Goal: Task Accomplishment & Management: Manage account settings

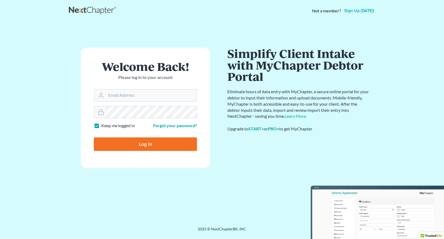
type input "[PERSON_NAME][EMAIL_ADDRESS][DOMAIN_NAME]"
click at [146, 143] on input "Log In" at bounding box center [145, 143] width 103 height 13
type input "Thinking..."
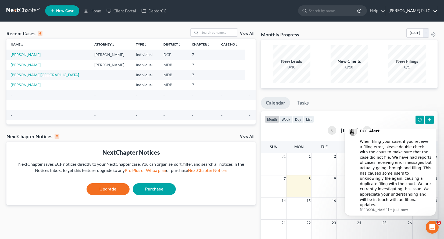
click at [433, 10] on link "Kirk PLLC" at bounding box center [412, 11] width 52 height 10
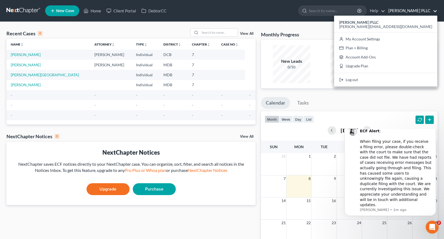
click at [352, 100] on ul "Calendar Tasks" at bounding box center [349, 104] width 177 height 14
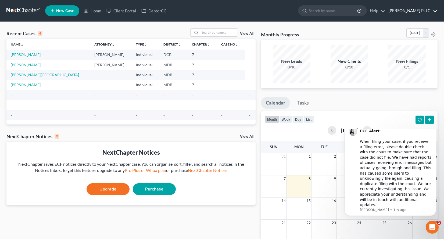
click at [420, 9] on link "Kirk PLLC" at bounding box center [412, 11] width 52 height 10
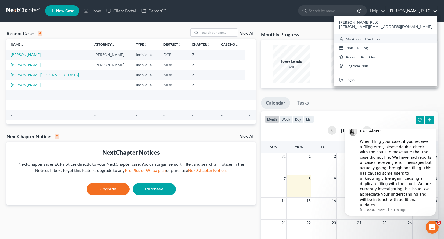
click at [412, 38] on link "My Account Settings" at bounding box center [385, 38] width 103 height 9
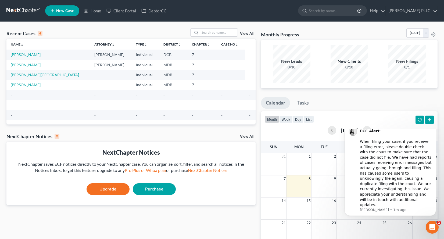
select select "24"
select select "8"
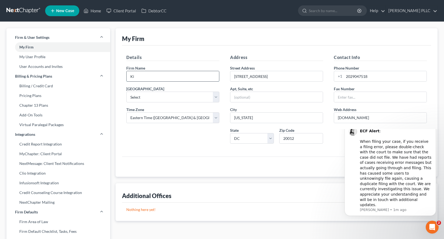
type input "K"
type input "International Business Law Firm PC"
select select "14"
click at [278, 75] on input "6804 Piney Branch Road NW" at bounding box center [276, 76] width 93 height 10
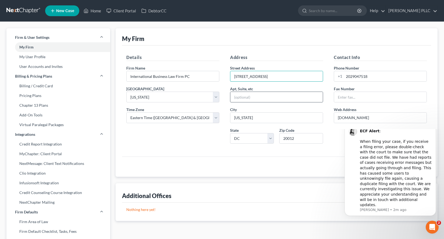
type input "910 17th Street NW"
type input "Suite 408"
type input "20006"
click at [347, 115] on input "www.kirkpllc.com" at bounding box center [380, 117] width 93 height 10
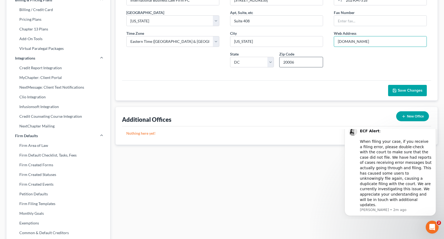
scroll to position [77, 0]
type input "www.iblf.com"
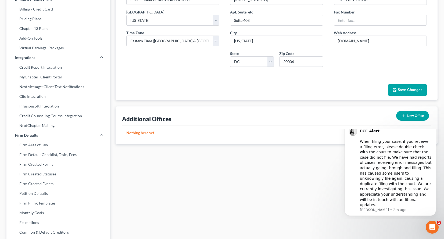
click at [405, 89] on span "Save Changes" at bounding box center [410, 89] width 25 height 5
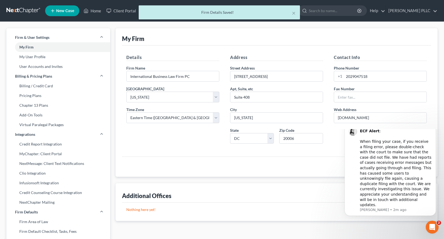
scroll to position [0, 0]
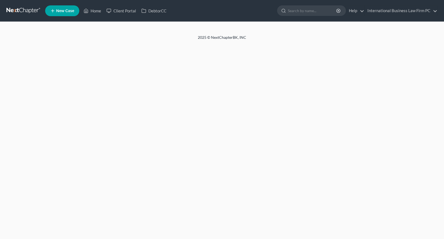
select select "14"
select select "24"
select select "8"
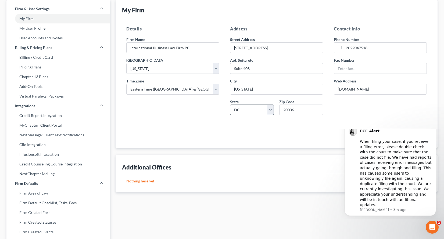
scroll to position [29, 0]
click at [30, 26] on link "My User Profile" at bounding box center [58, 28] width 104 height 10
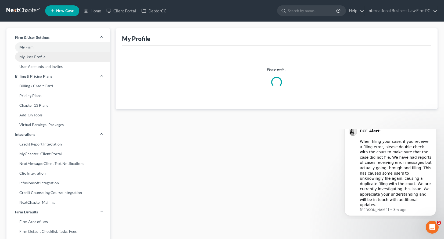
select select "8"
select select "14"
select select "attorney"
select select "0"
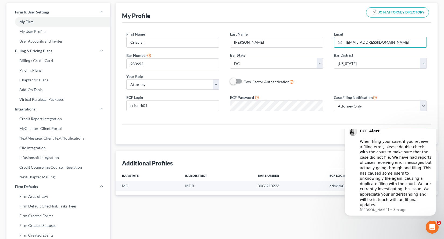
scroll to position [27, 0]
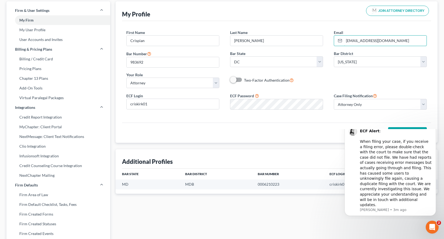
type input "ckirk@iblf.com"
click at [128, 96] on label "ECF Login" at bounding box center [134, 96] width 17 height 6
click at [143, 102] on input "criskirk01" at bounding box center [173, 104] width 93 height 10
select select "1"
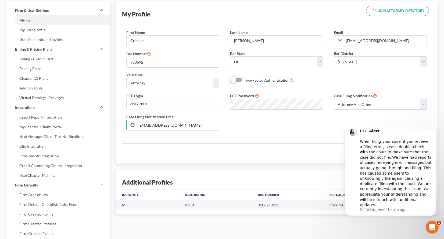
type input "ckirk@iblf.com"
click at [258, 122] on div "ECF Login criskirk01 ECF Password Case Filing Notification Select Attorney Only…" at bounding box center [276, 113] width 311 height 42
click at [209, 104] on input "criskirk01" at bounding box center [173, 104] width 93 height 10
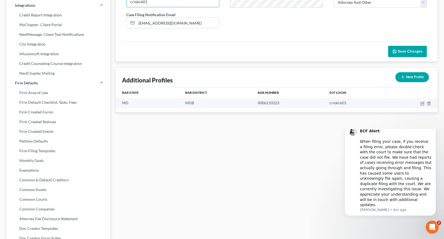
scroll to position [130, 0]
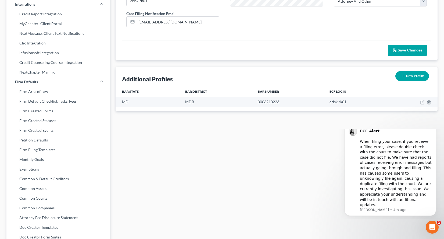
click at [404, 76] on icon "button" at bounding box center [403, 76] width 4 height 4
select select "14"
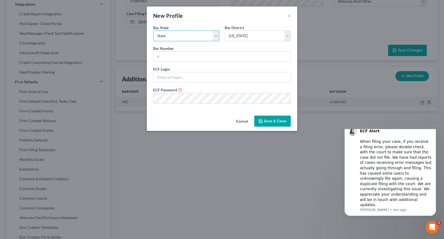
select select "8"
click at [157, 68] on span "ECF Login" at bounding box center [161, 69] width 17 height 5
click at [290, 16] on button "×" at bounding box center [289, 15] width 4 height 6
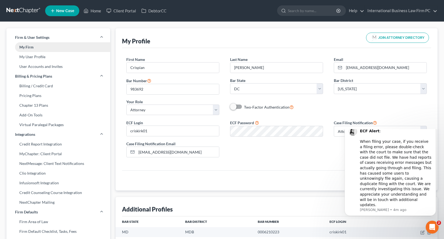
scroll to position [0, 0]
click at [36, 57] on link "My User Profile" at bounding box center [58, 57] width 104 height 10
click at [36, 69] on link "User Accounts and Invites" at bounding box center [58, 67] width 104 height 10
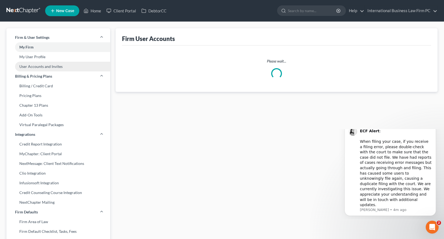
select select "0"
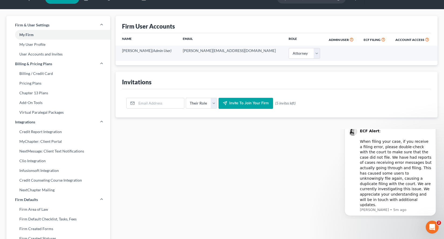
scroll to position [12, 0]
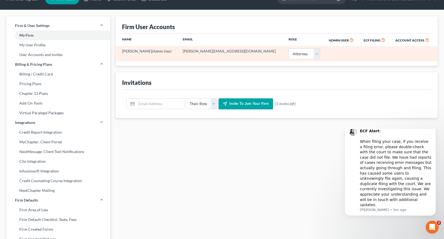
click at [160, 50] on span "(Admin User)" at bounding box center [162, 51] width 20 height 5
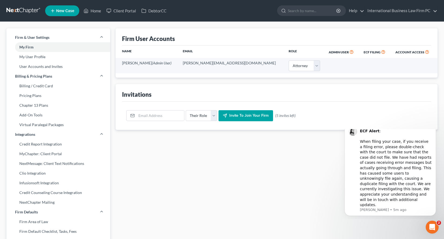
scroll to position [0, 0]
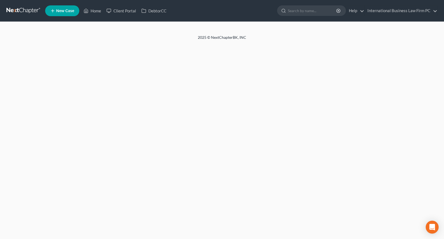
select select "0"
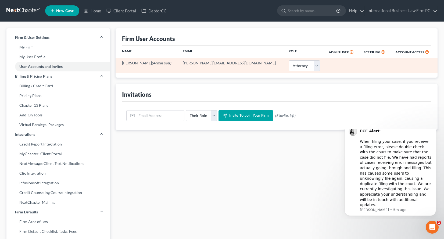
click at [205, 63] on td "[PERSON_NAME][EMAIL_ADDRESS][DOMAIN_NAME]" at bounding box center [232, 65] width 106 height 15
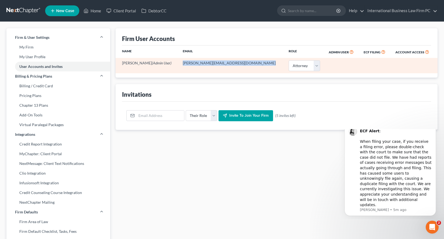
click at [205, 63] on td "[PERSON_NAME][EMAIL_ADDRESS][DOMAIN_NAME]" at bounding box center [232, 65] width 106 height 15
click at [159, 61] on span "(Admin User)" at bounding box center [162, 63] width 20 height 5
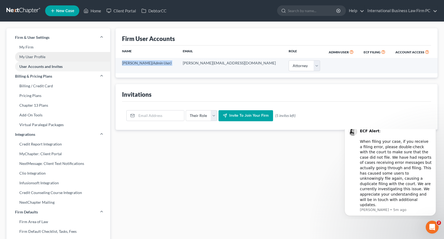
click at [43, 56] on link "My User Profile" at bounding box center [58, 57] width 104 height 10
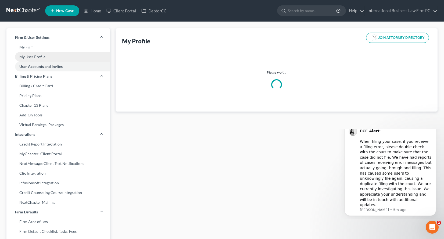
select select "8"
select select "14"
select select "attorney"
select select "0"
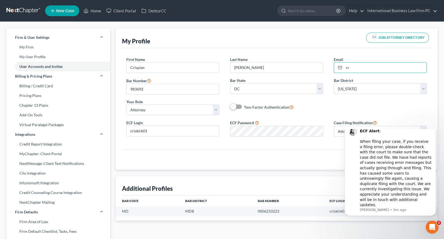
type input "c"
type input "ckirk@iblf.com"
click at [327, 107] on div "Two-Factor Authentication" at bounding box center [277, 107] width 104 height 6
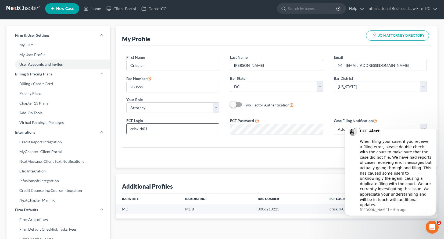
click at [176, 129] on input "criskirk01" at bounding box center [173, 128] width 93 height 10
drag, startPoint x: 124, startPoint y: 118, endPoint x: 145, endPoint y: 122, distance: 22.0
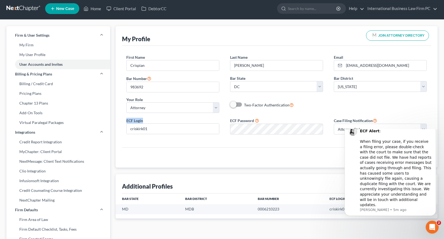
click at [145, 122] on div "ECF Login criskirk01" at bounding box center [173, 126] width 104 height 16
